Goal: Transaction & Acquisition: Purchase product/service

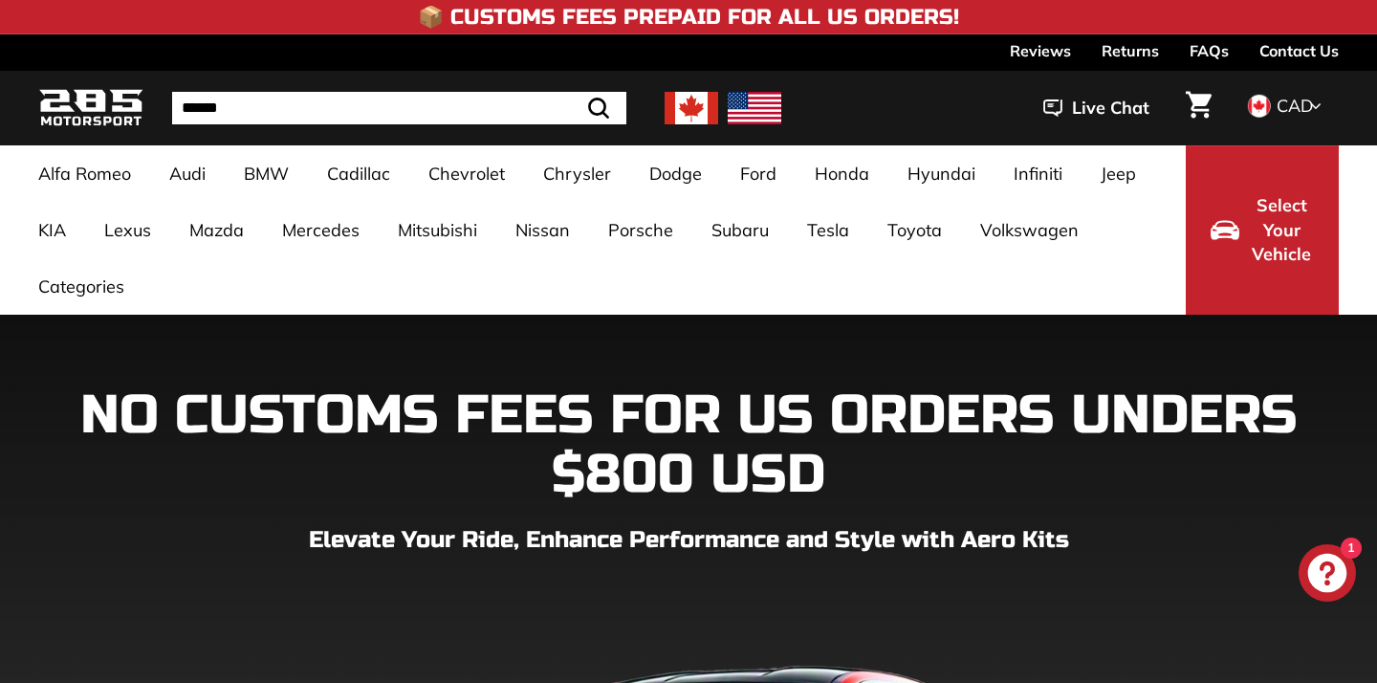
click at [686, 96] on img at bounding box center [692, 108] width 54 height 33
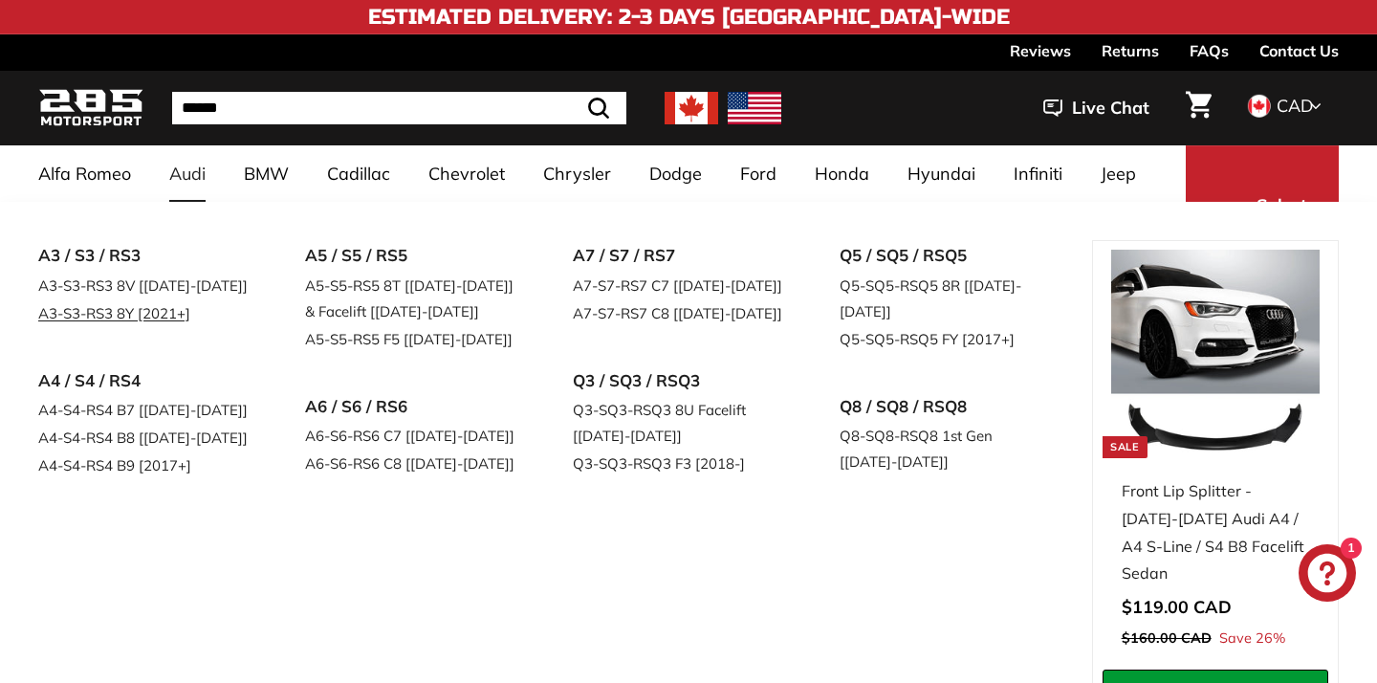
click at [193, 314] on link "A3-S3-RS3 8Y [2021+]" at bounding box center [144, 313] width 213 height 28
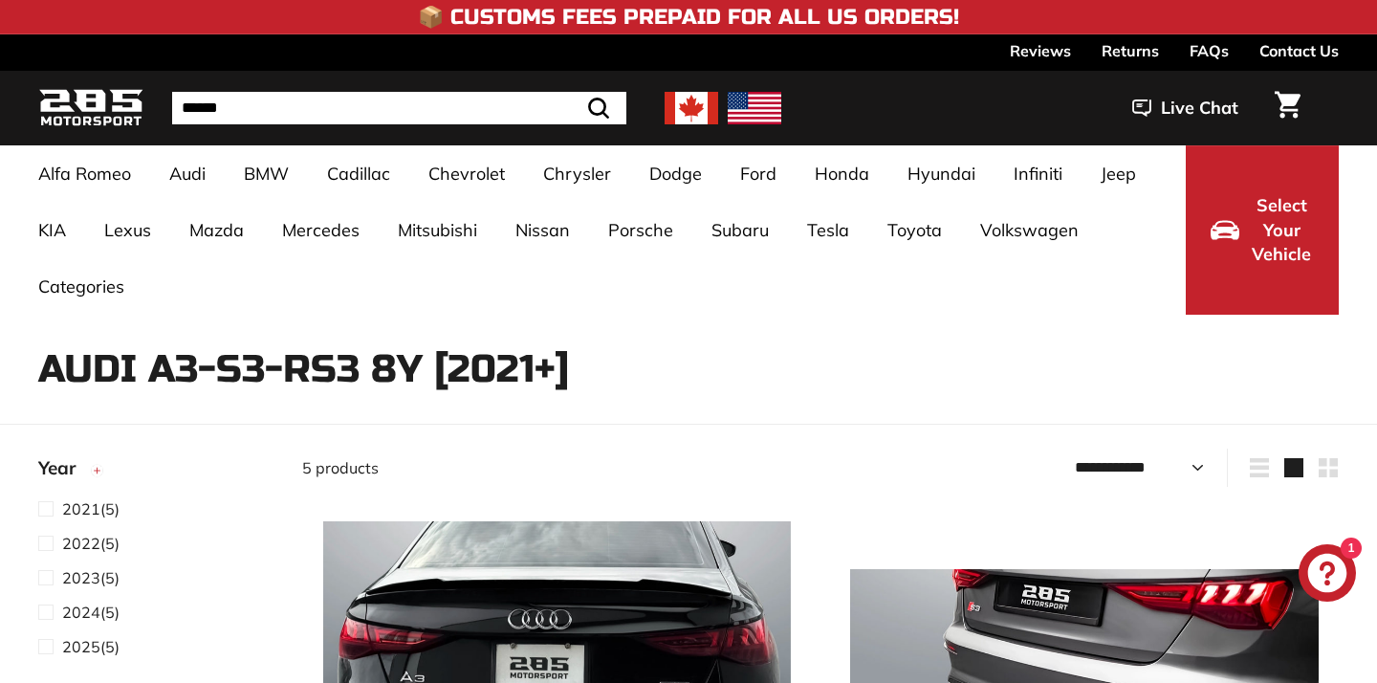
select select "**********"
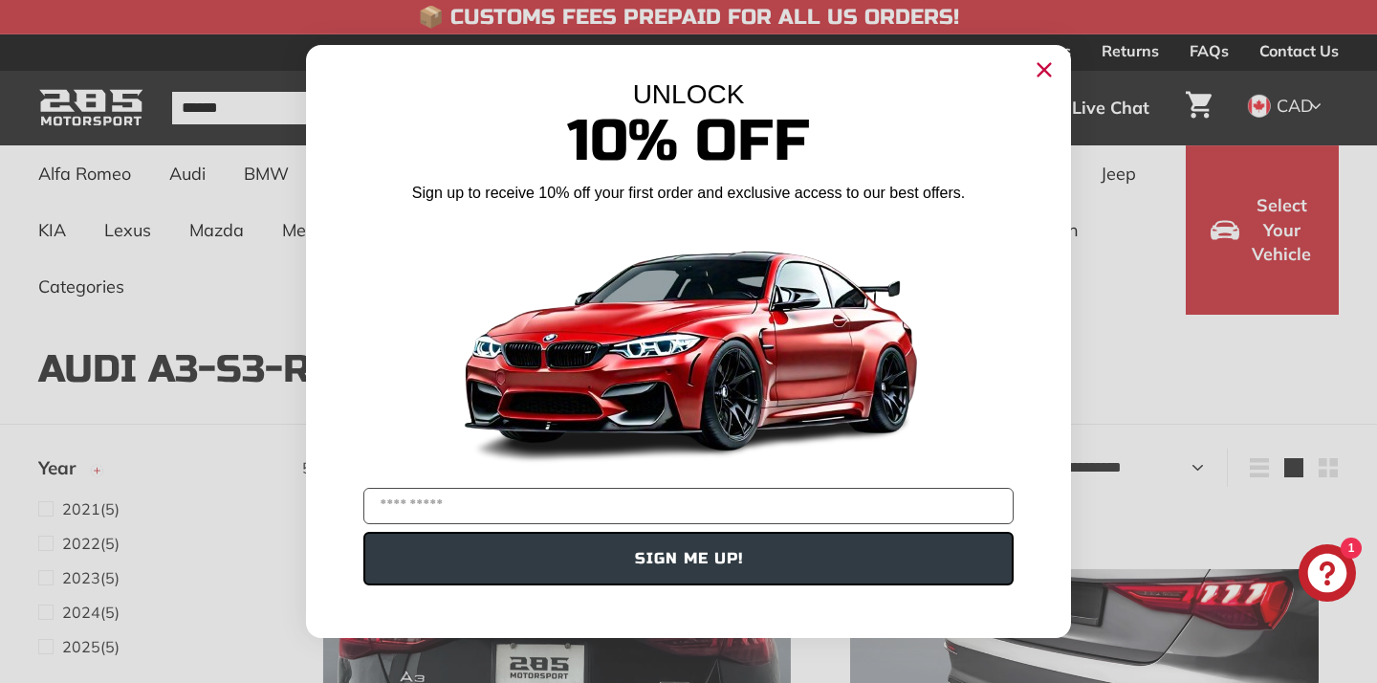
click at [1051, 69] on circle "Close dialog" at bounding box center [1044, 69] width 29 height 29
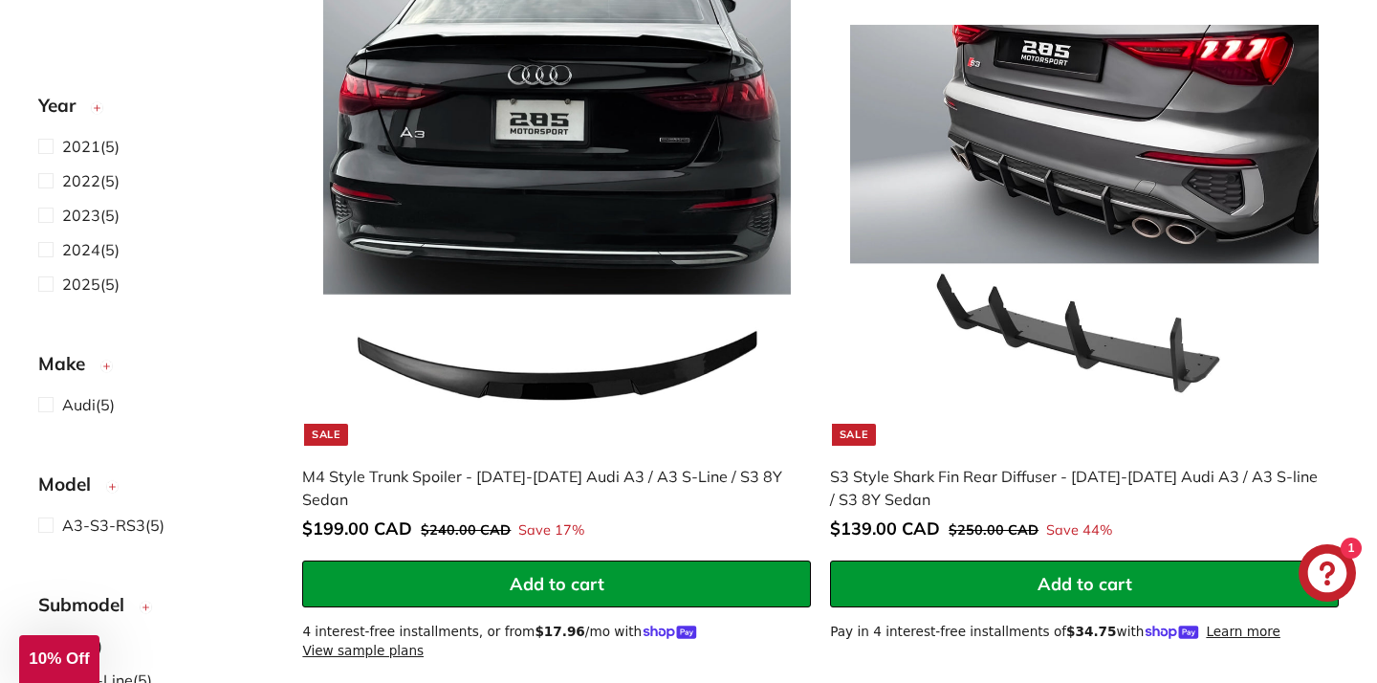
scroll to position [516, 0]
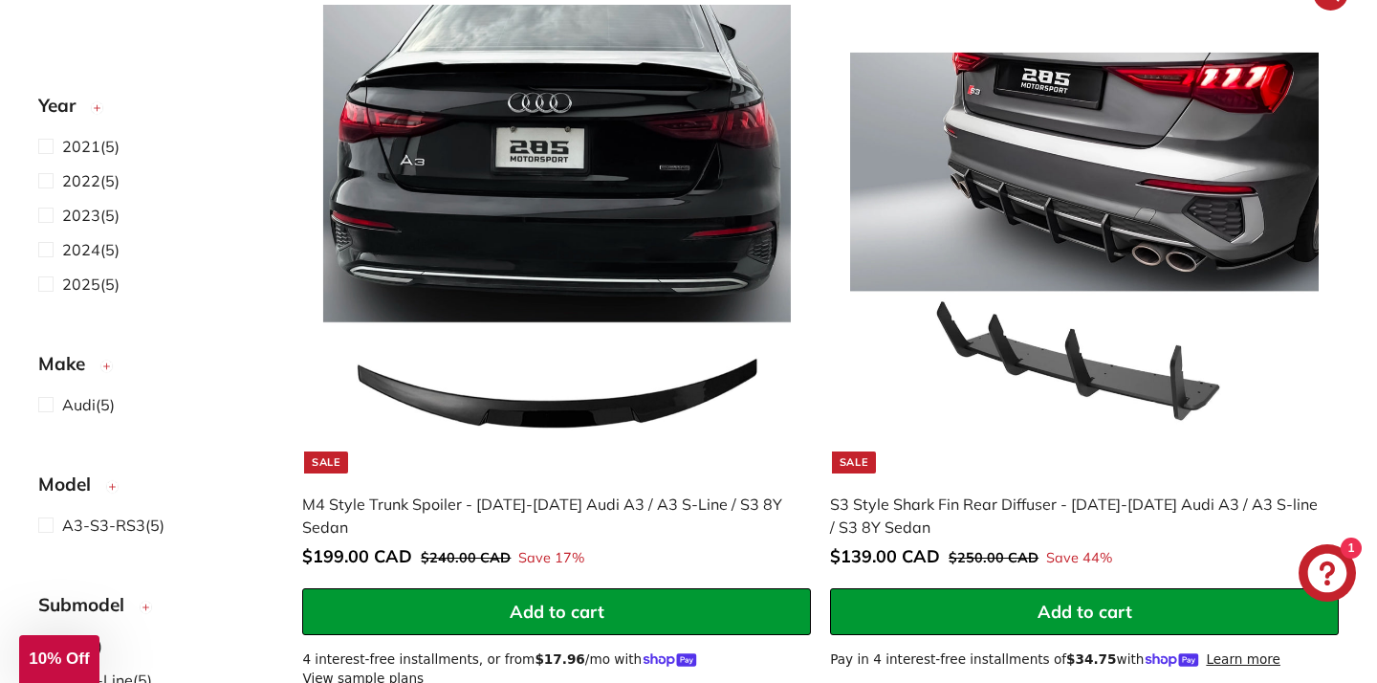
click at [1163, 160] on img at bounding box center [1084, 239] width 468 height 468
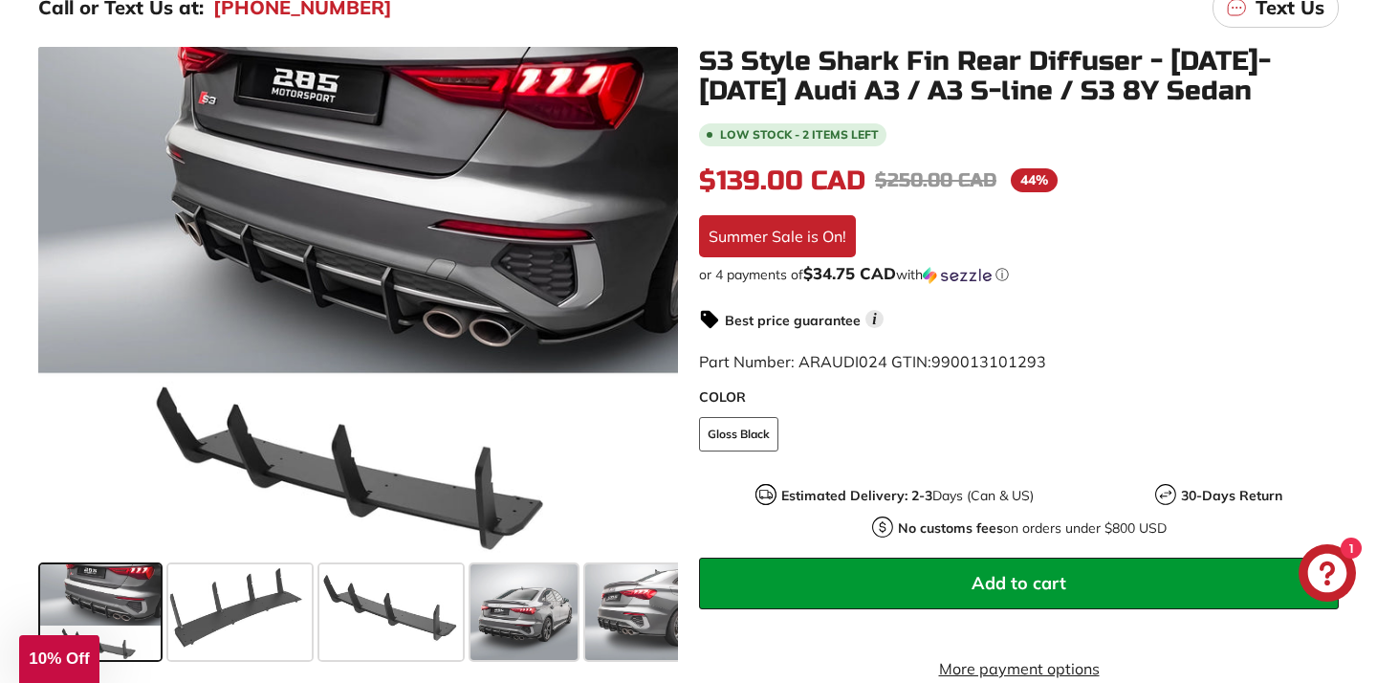
scroll to position [340, 0]
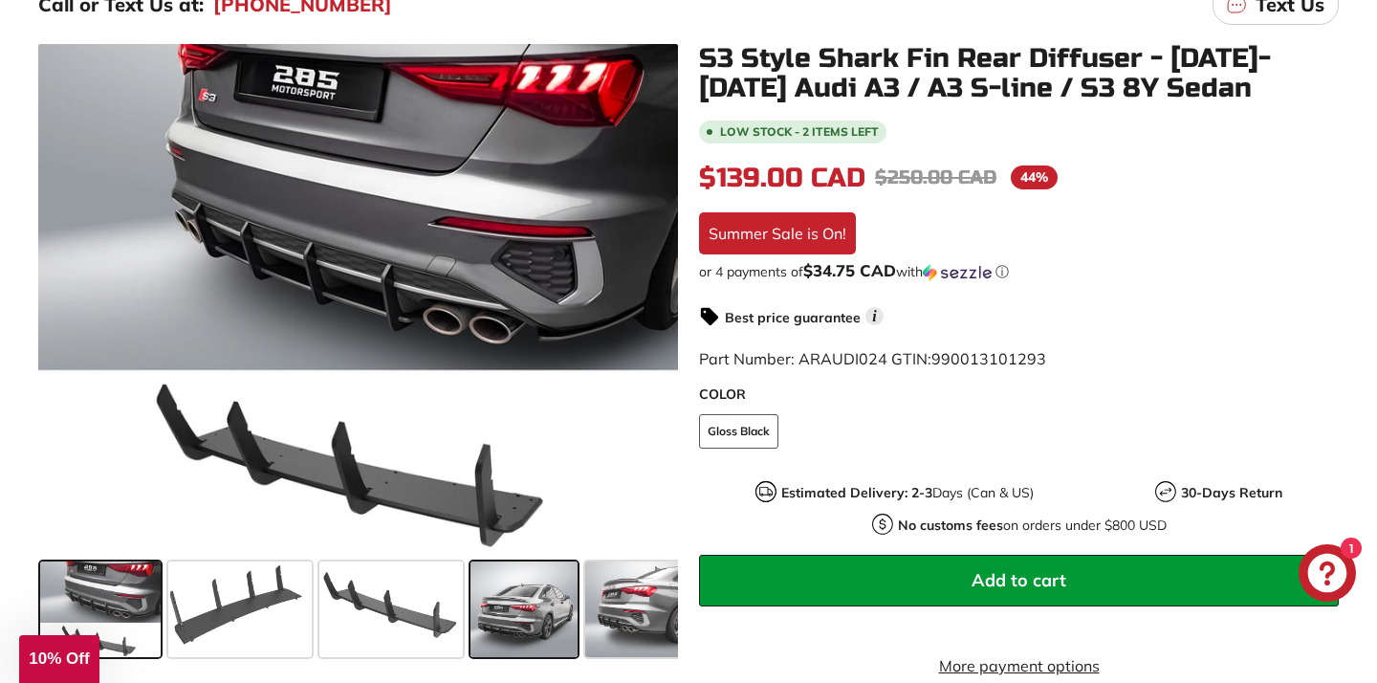
click at [522, 571] on span at bounding box center [524, 609] width 107 height 96
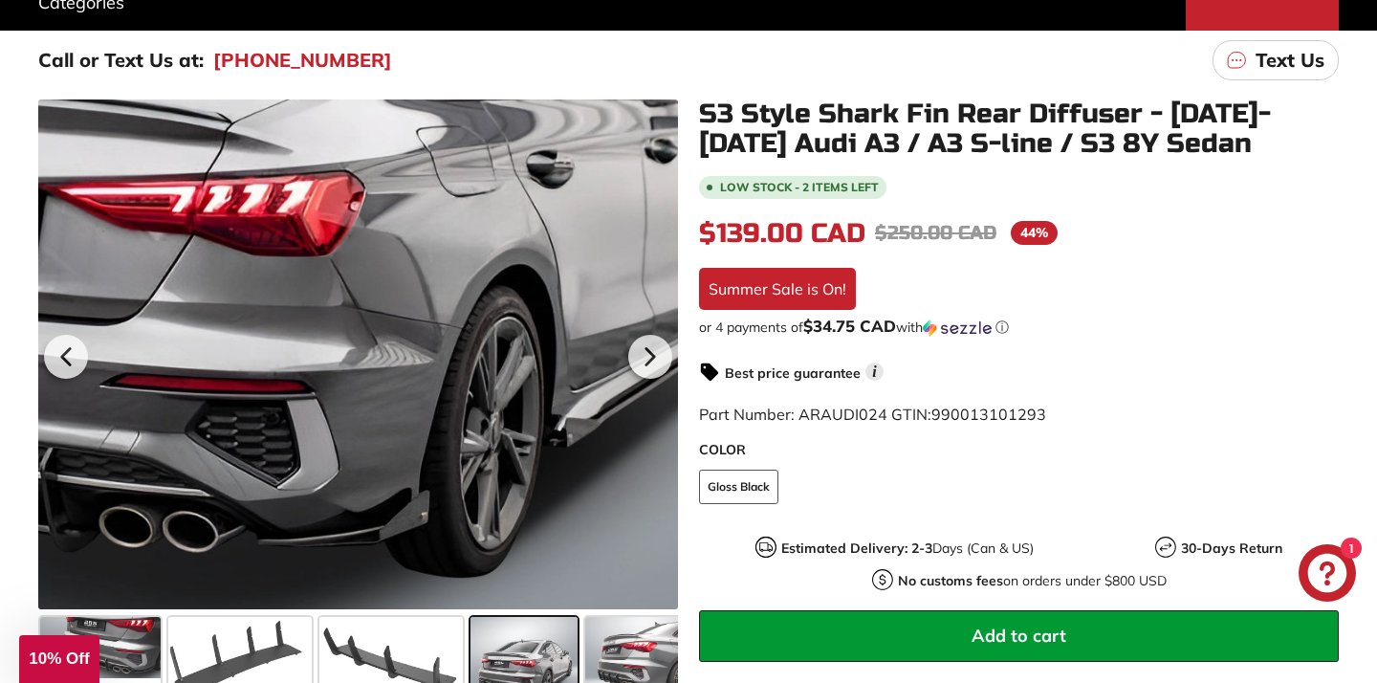
scroll to position [283, 0]
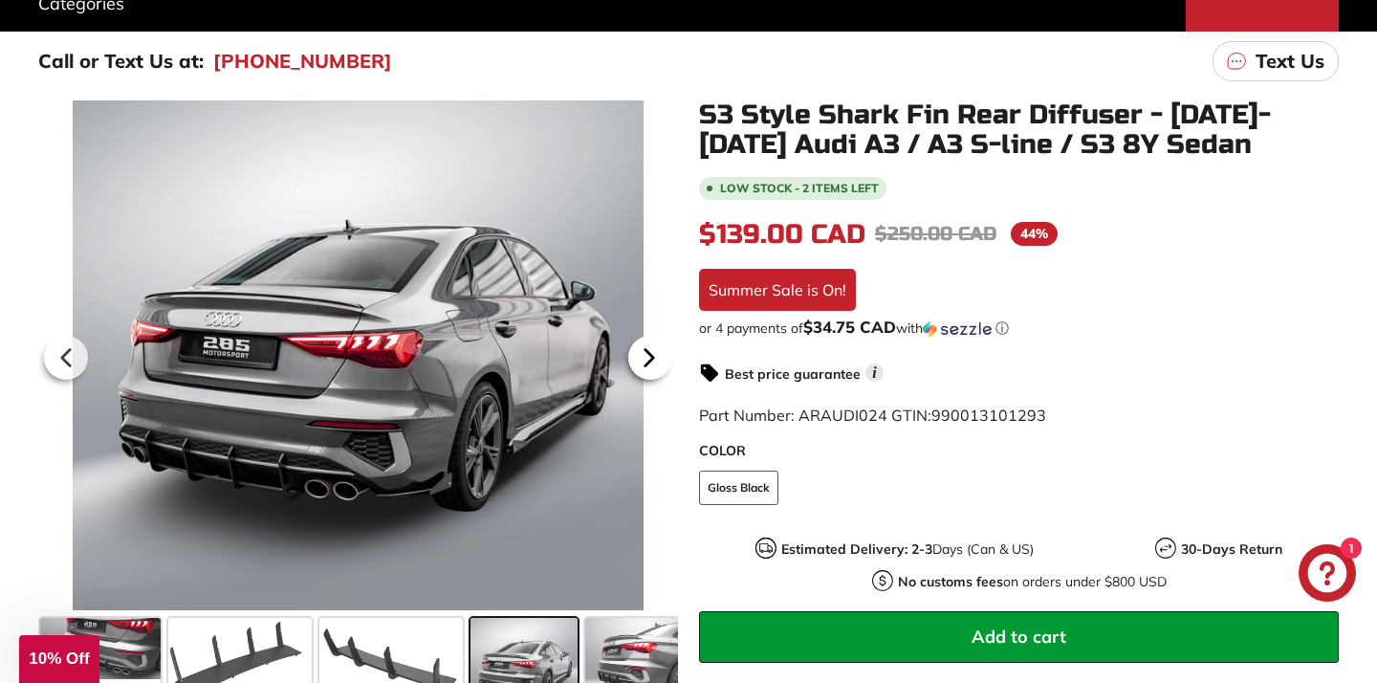
click at [651, 354] on icon at bounding box center [649, 358] width 44 height 44
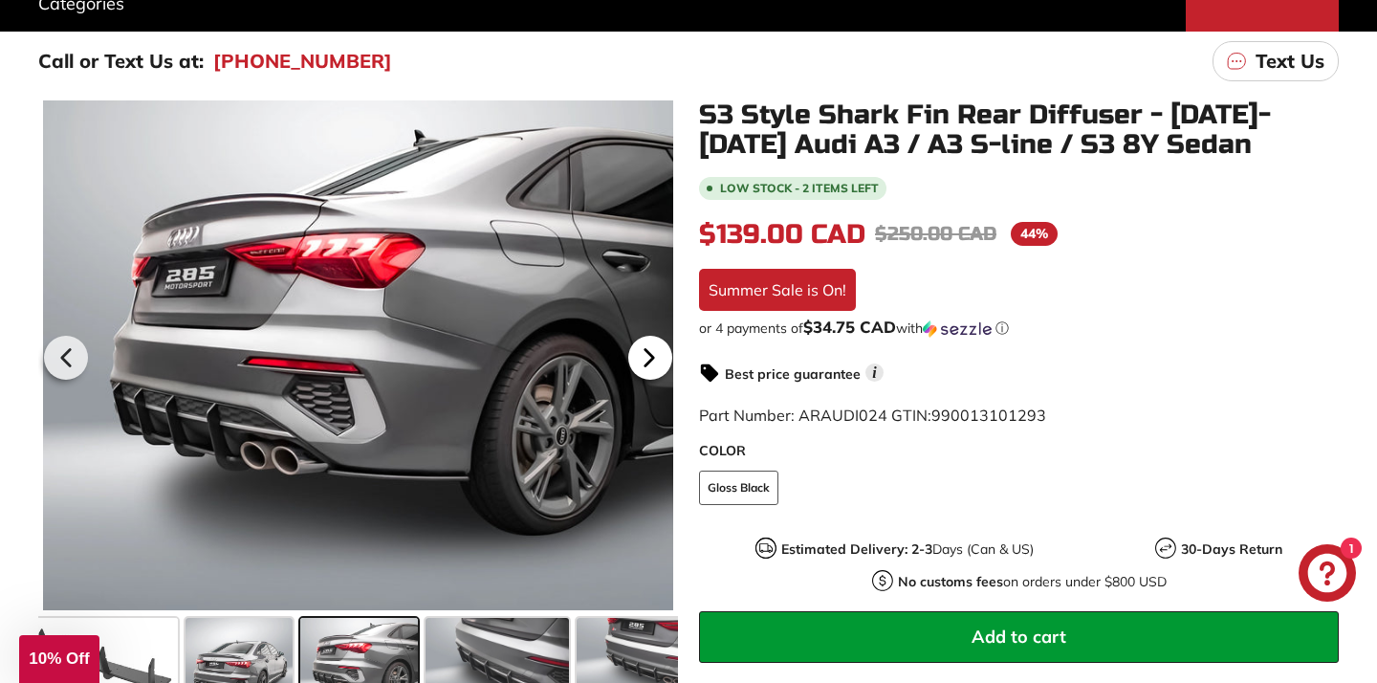
scroll to position [0, 286]
click at [651, 354] on icon at bounding box center [649, 358] width 44 height 44
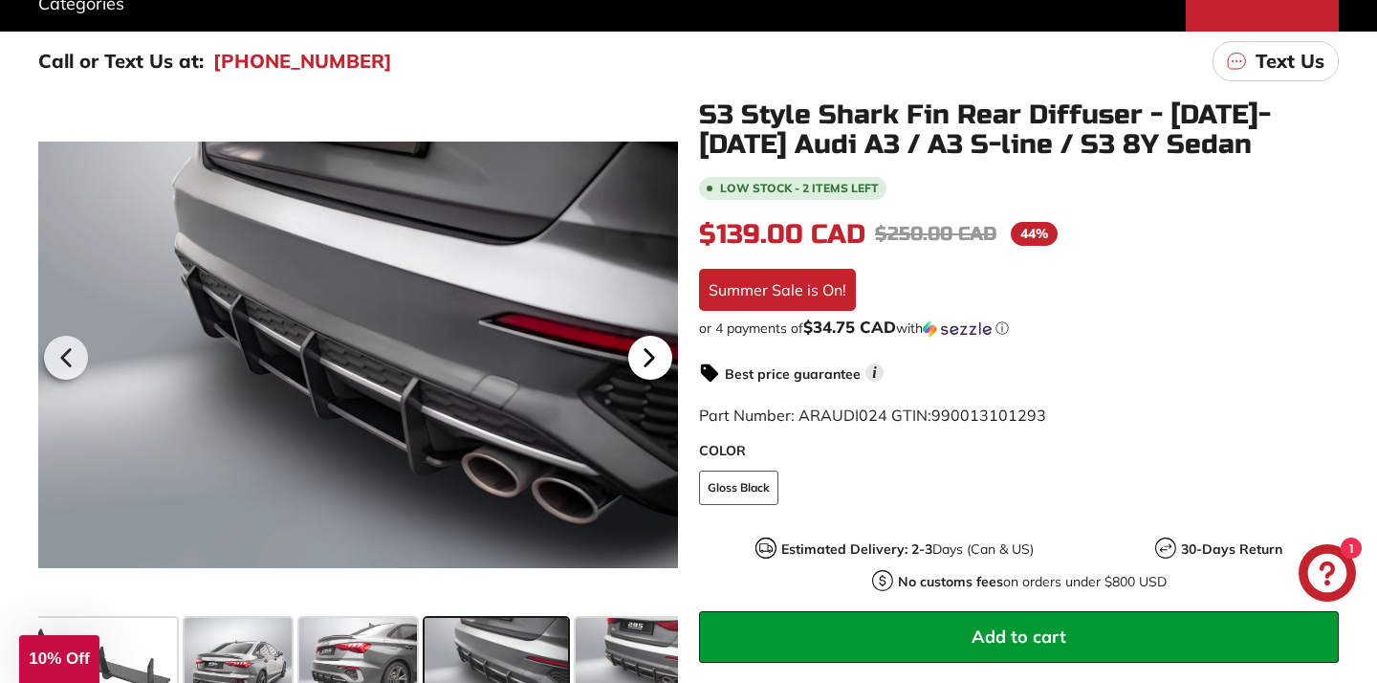
click at [651, 354] on icon at bounding box center [649, 358] width 44 height 44
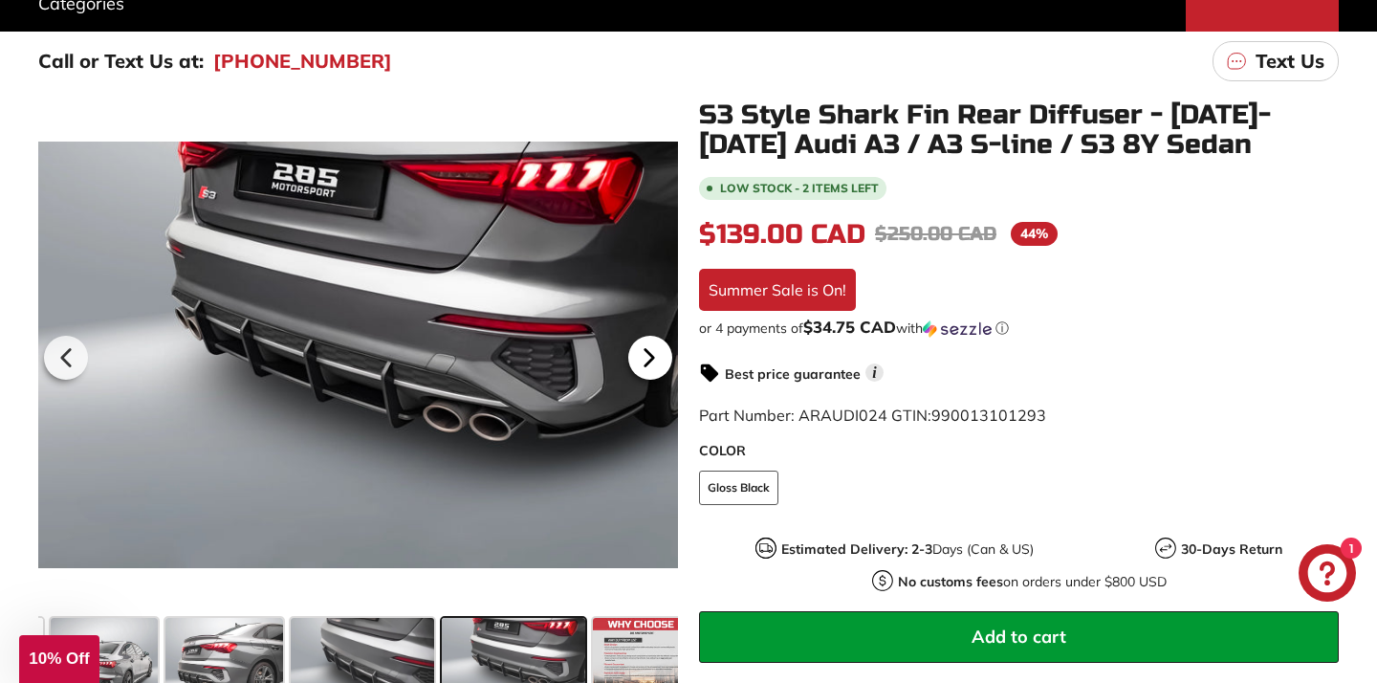
scroll to position [0, 434]
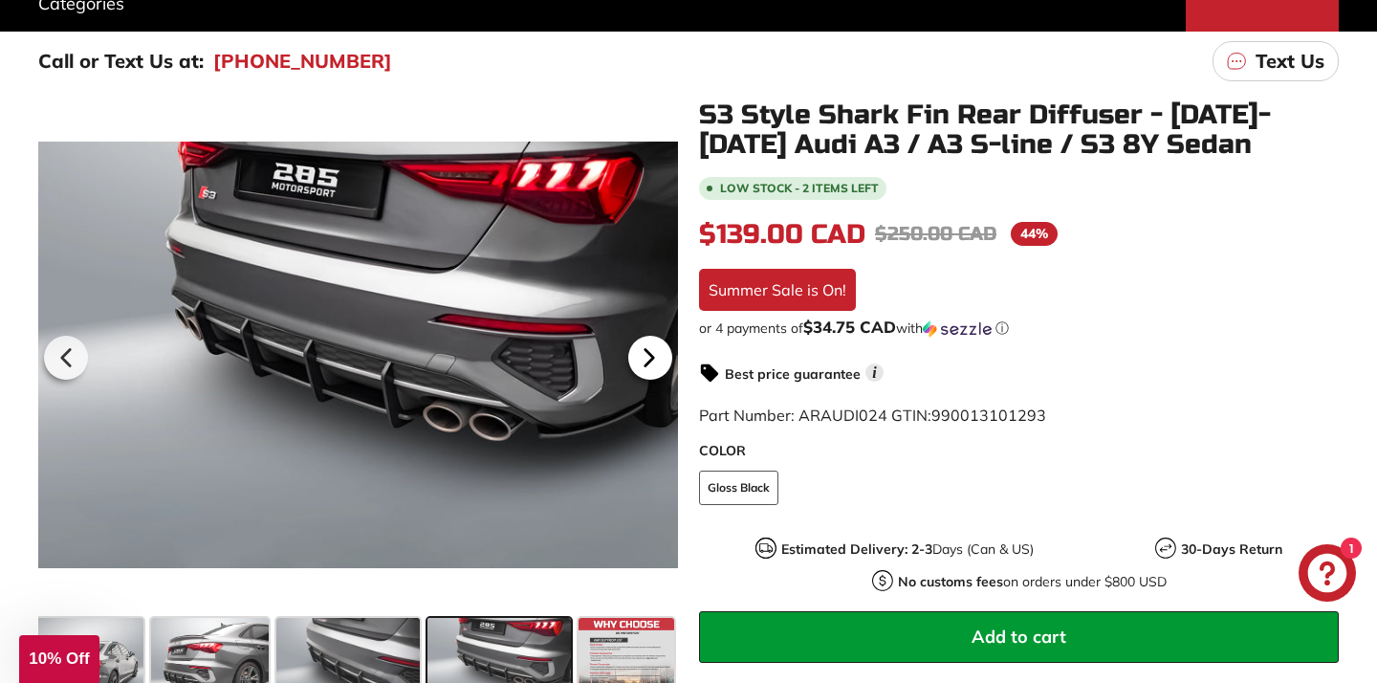
click at [651, 354] on icon at bounding box center [649, 358] width 44 height 44
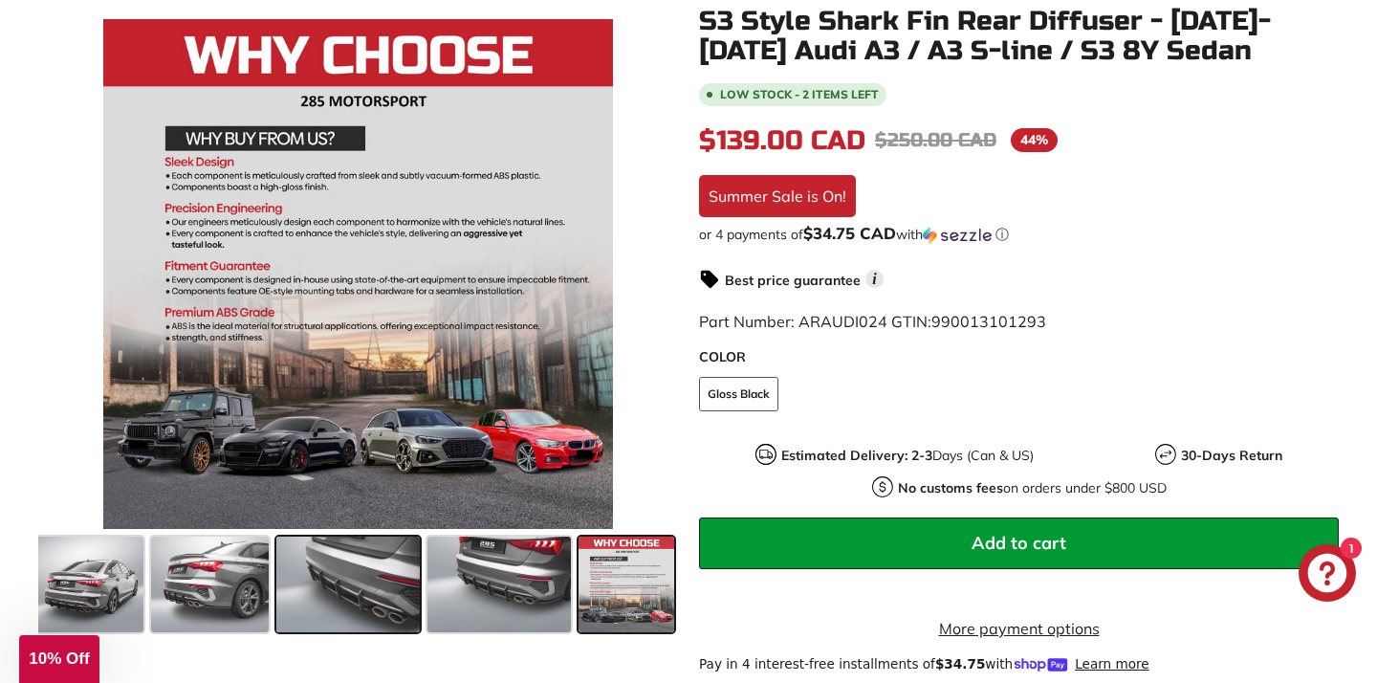
scroll to position [376, 0]
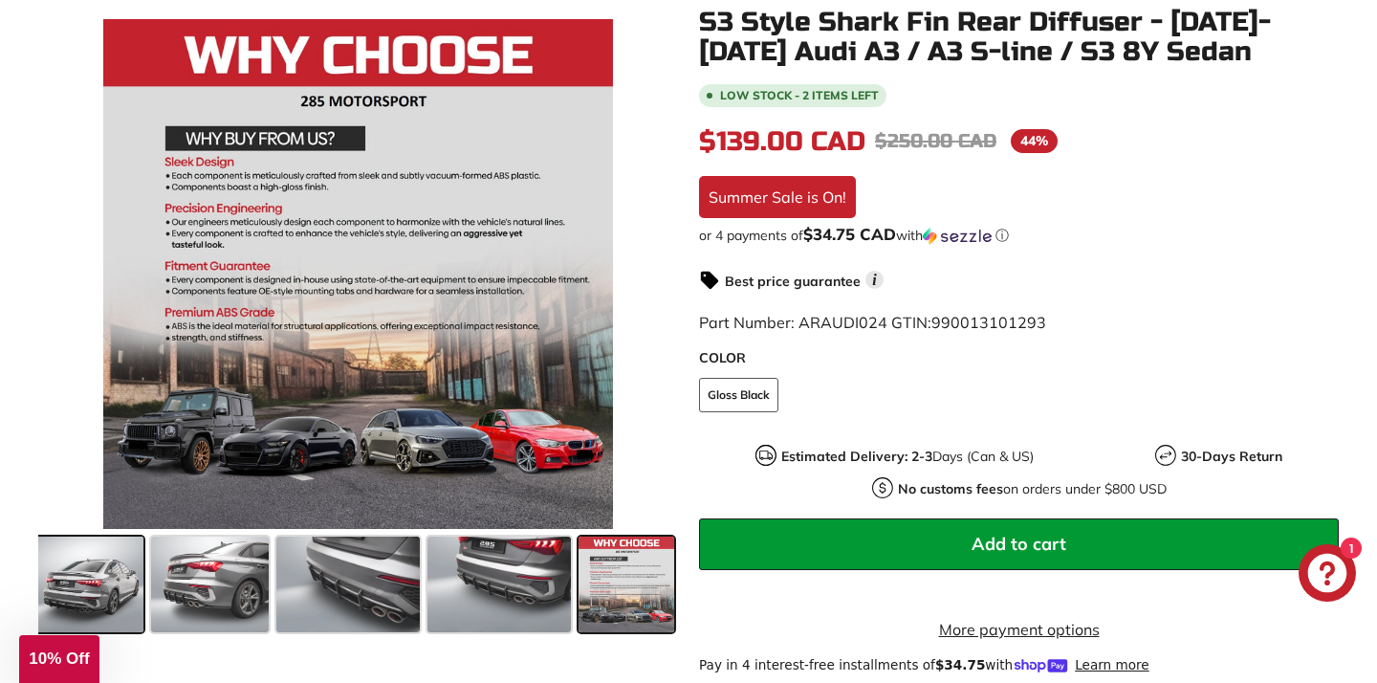
click at [77, 602] on span at bounding box center [89, 585] width 107 height 96
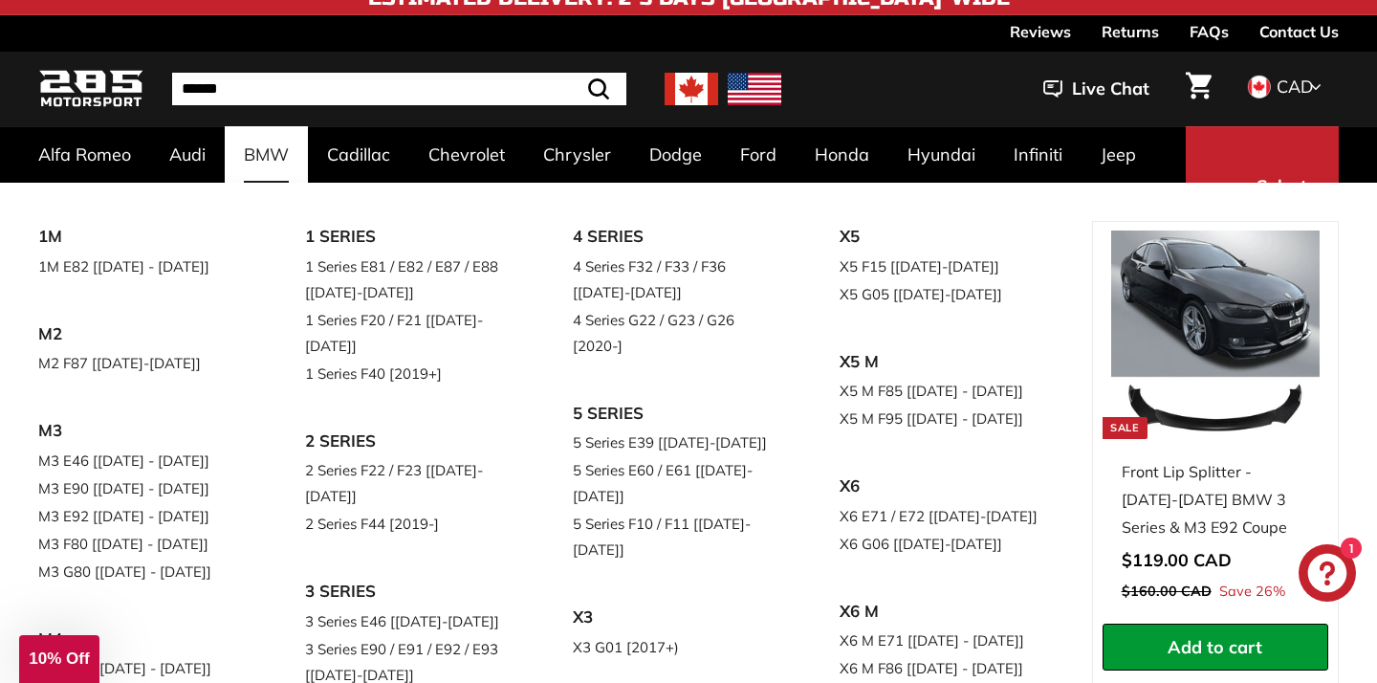
scroll to position [0, 0]
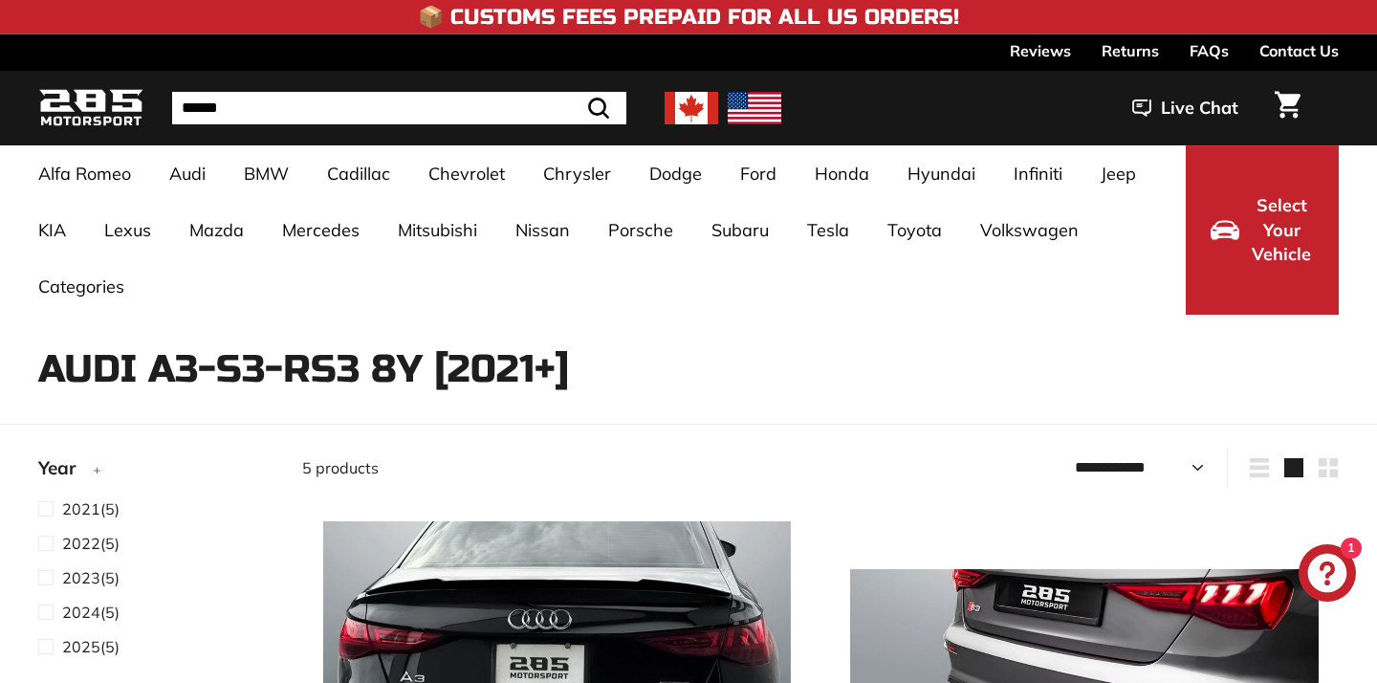
select select "**********"
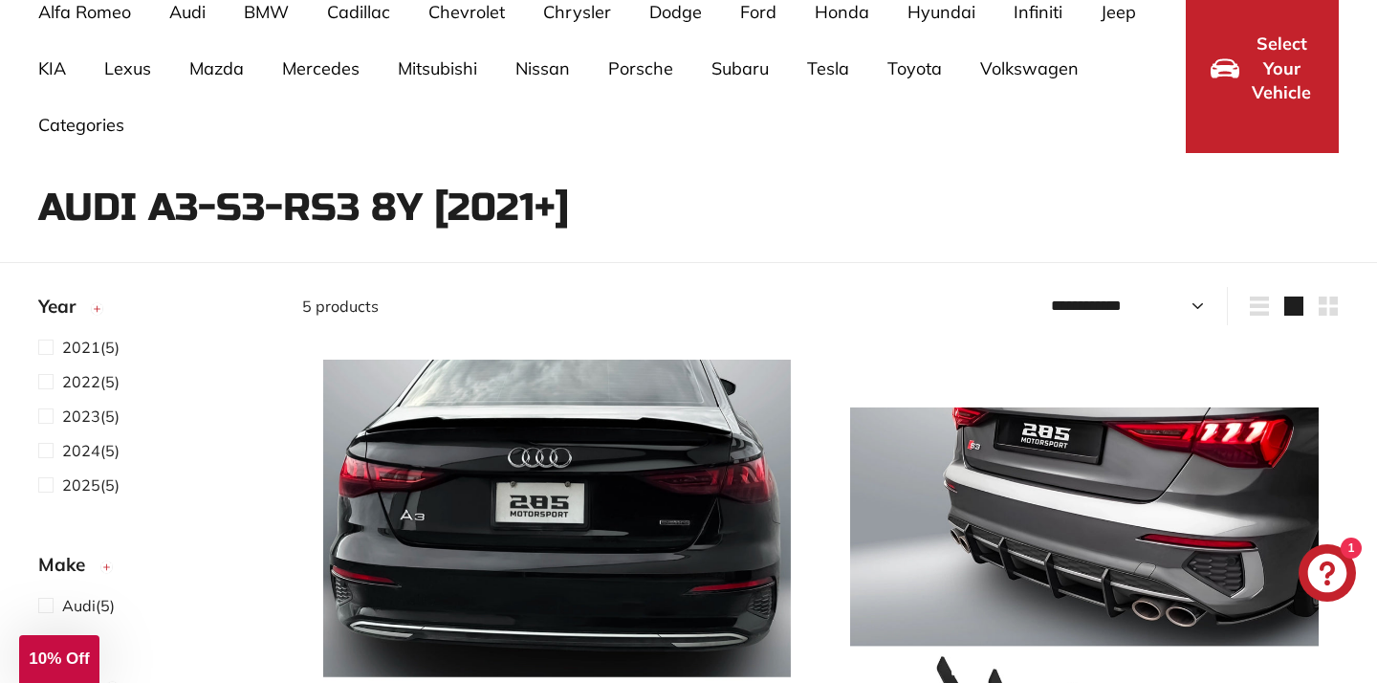
scroll to position [68, 0]
